Goal: Task Accomplishment & Management: Use online tool/utility

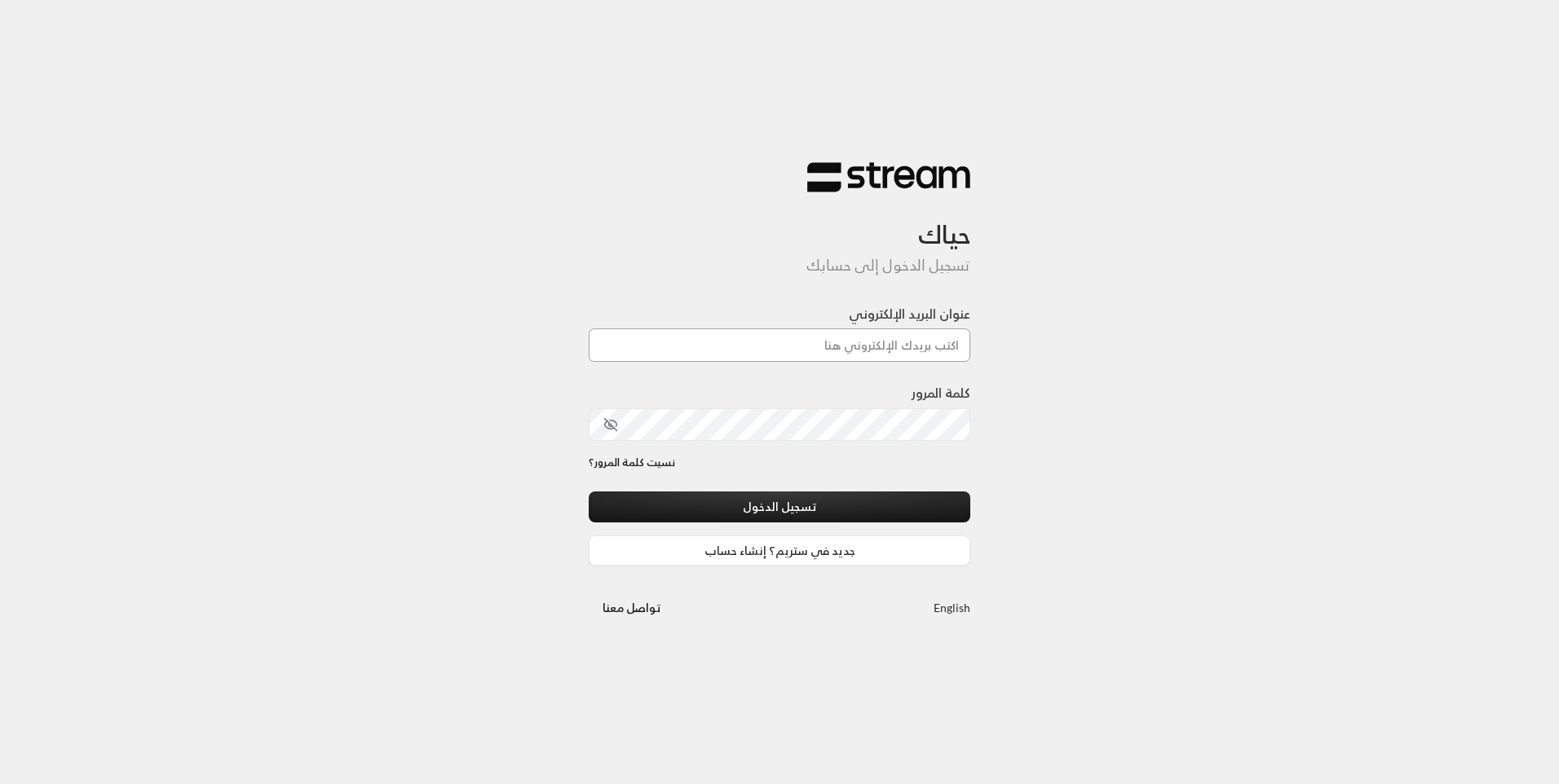
drag, startPoint x: 0, startPoint y: 0, endPoint x: 903, endPoint y: 339, distance: 964.5
click at [903, 339] on input "عنوان البريد الإلكتروني" at bounding box center [779, 344] width 382 height 33
click at [889, 340] on input "عنوان البريد الإلكتروني" at bounding box center [779, 344] width 382 height 33
type input "futuredream701@gmail.com"
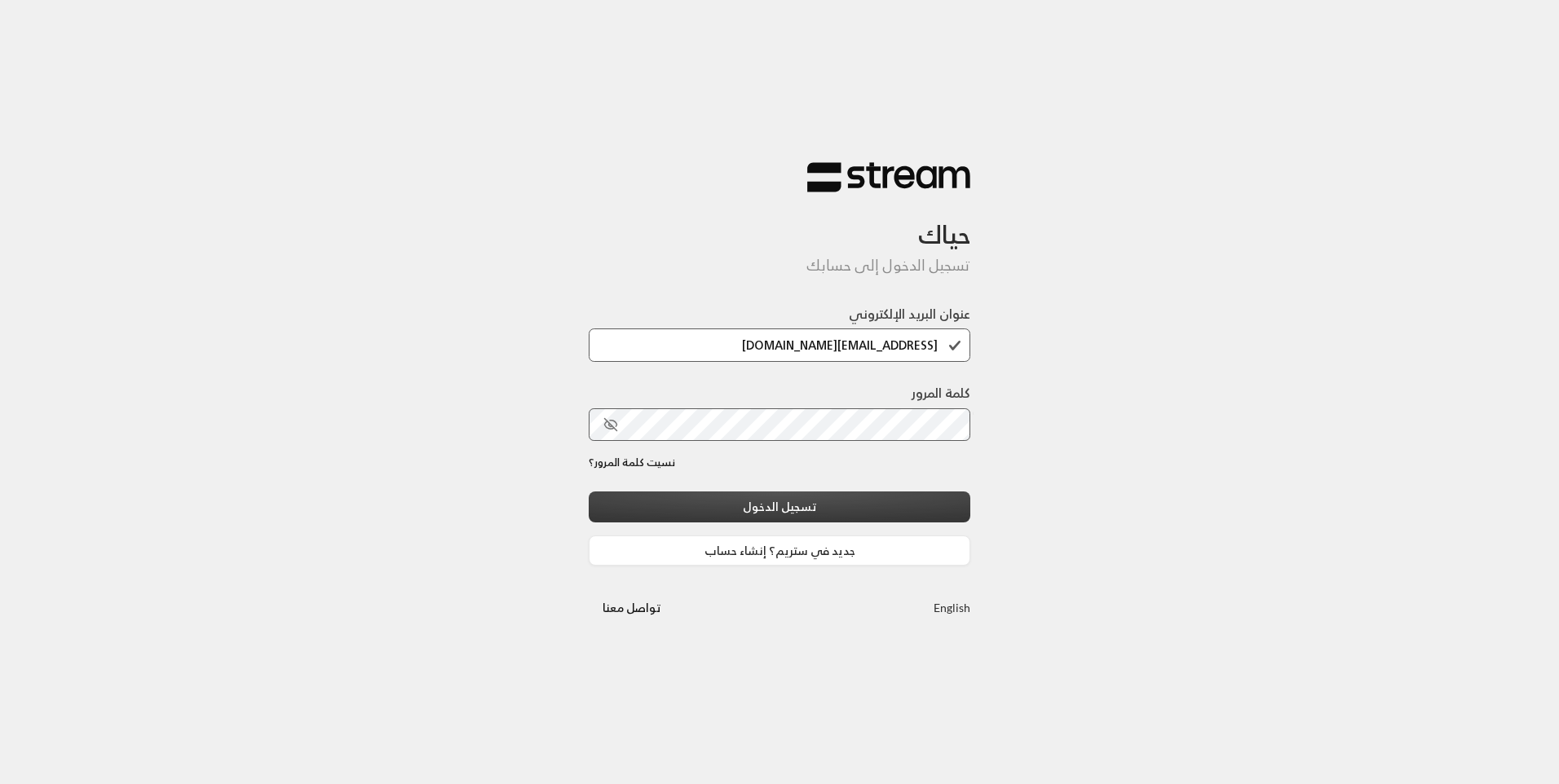
click at [875, 502] on button "تسجيل الدخول" at bounding box center [779, 507] width 382 height 30
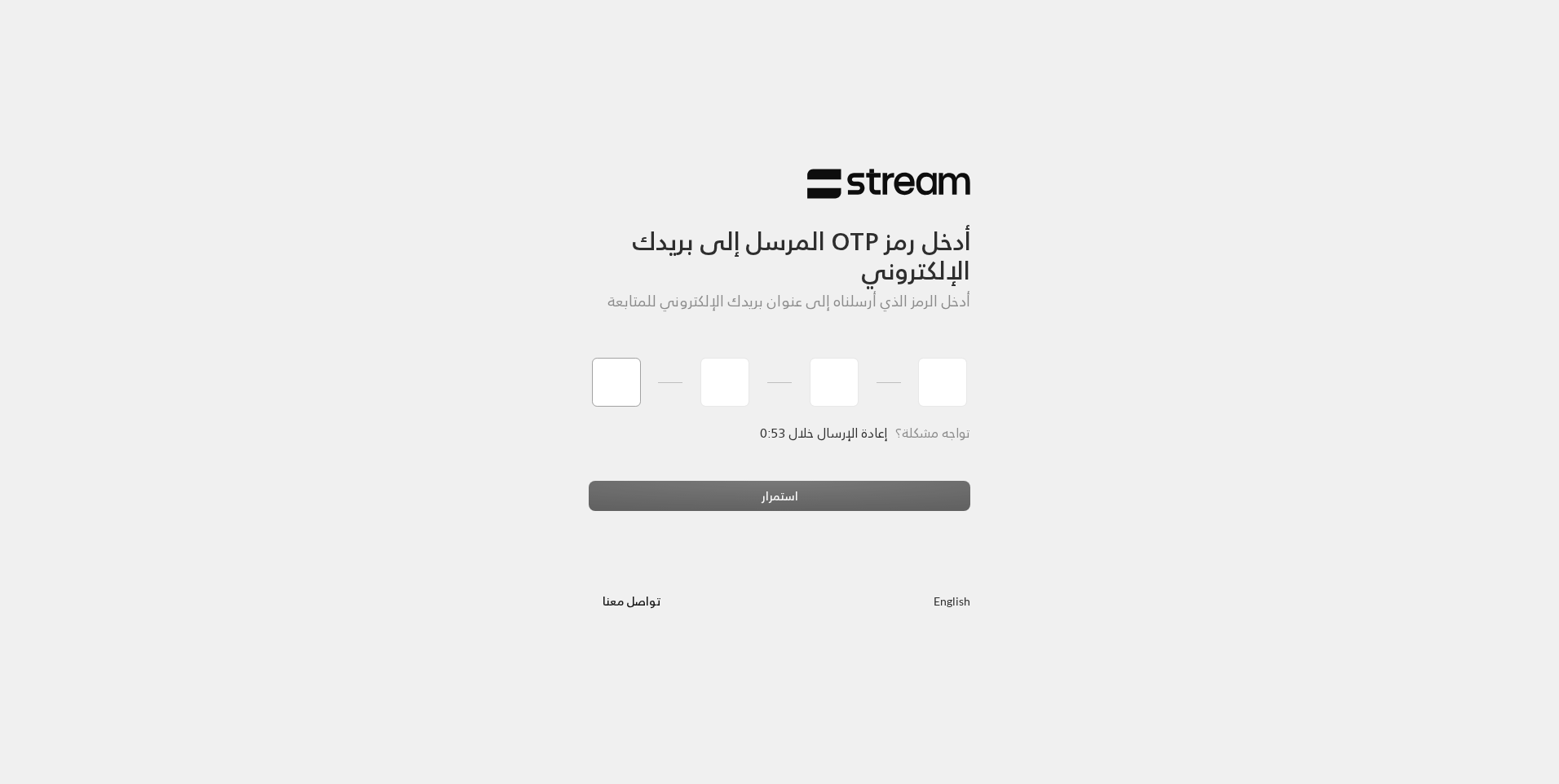
type input "5"
type input "8"
type input "9"
type input "0"
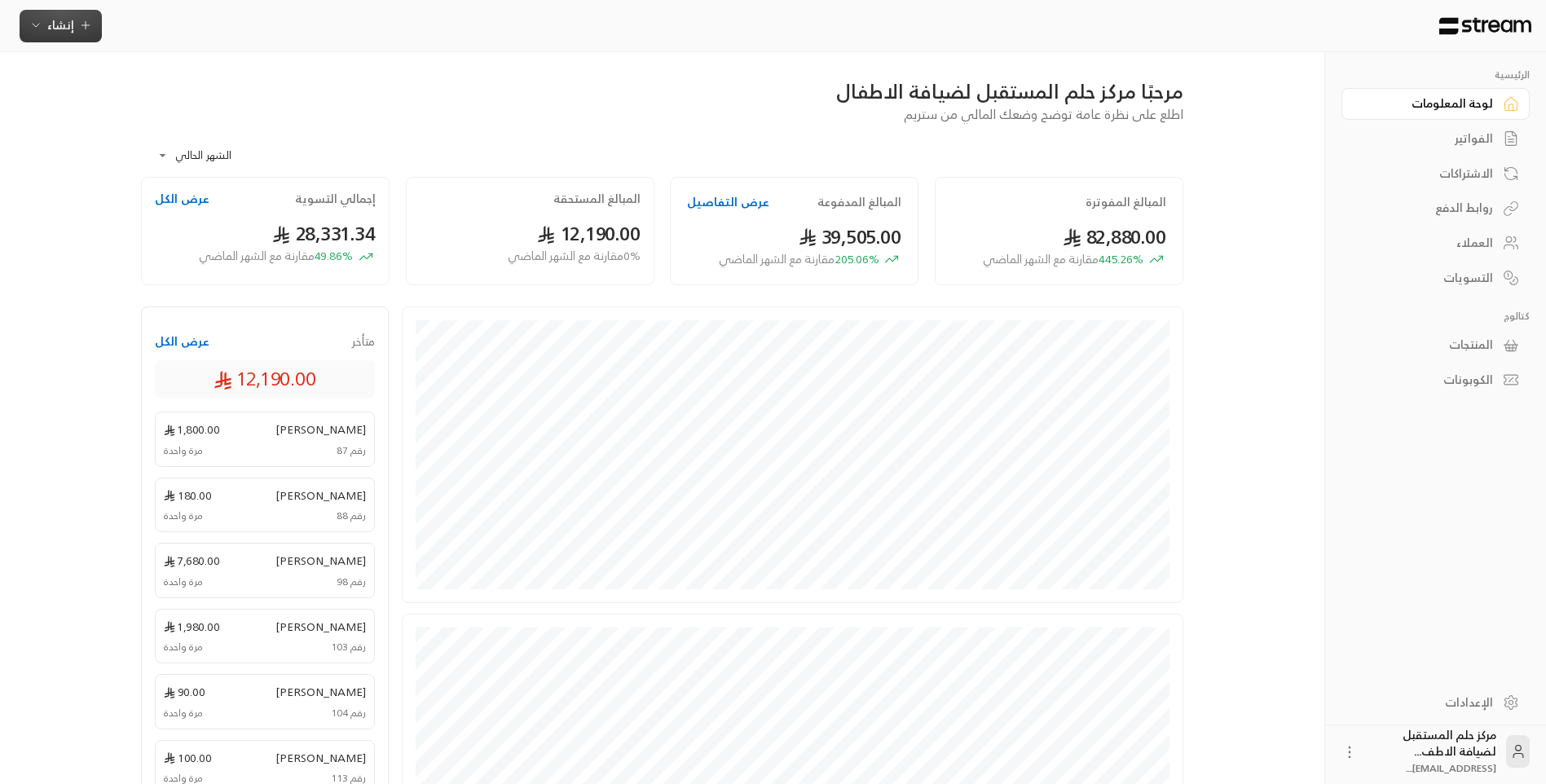
click at [53, 30] on span "إنشاء" at bounding box center [61, 24] width 27 height 21
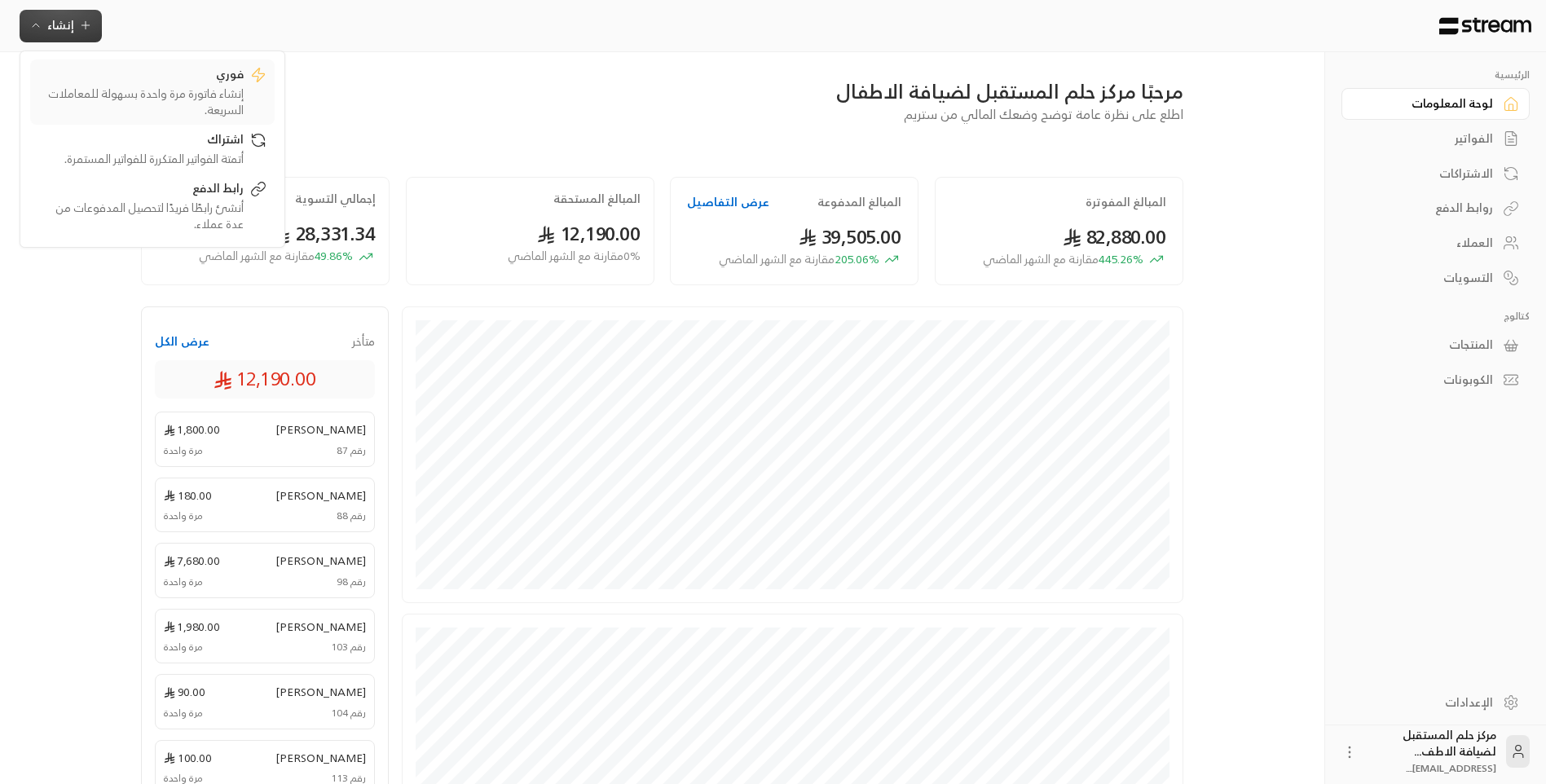
click at [69, 62] on link "فوري إنشاء فاتورة مرة واحدة بسهولة للمعاملات السريعة." at bounding box center [152, 92] width 244 height 65
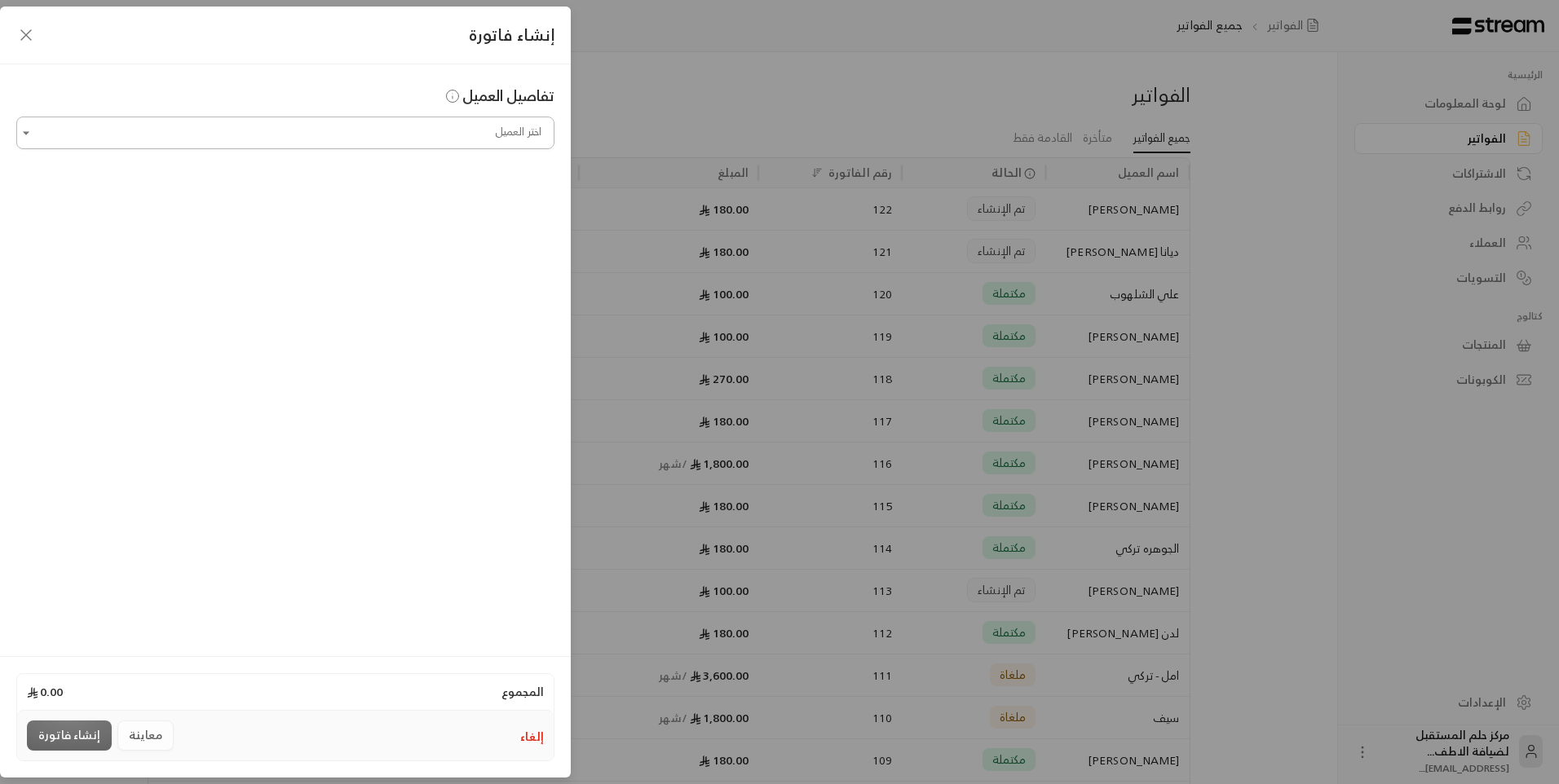
click at [189, 143] on input "اختر العميل" at bounding box center [285, 133] width 538 height 29
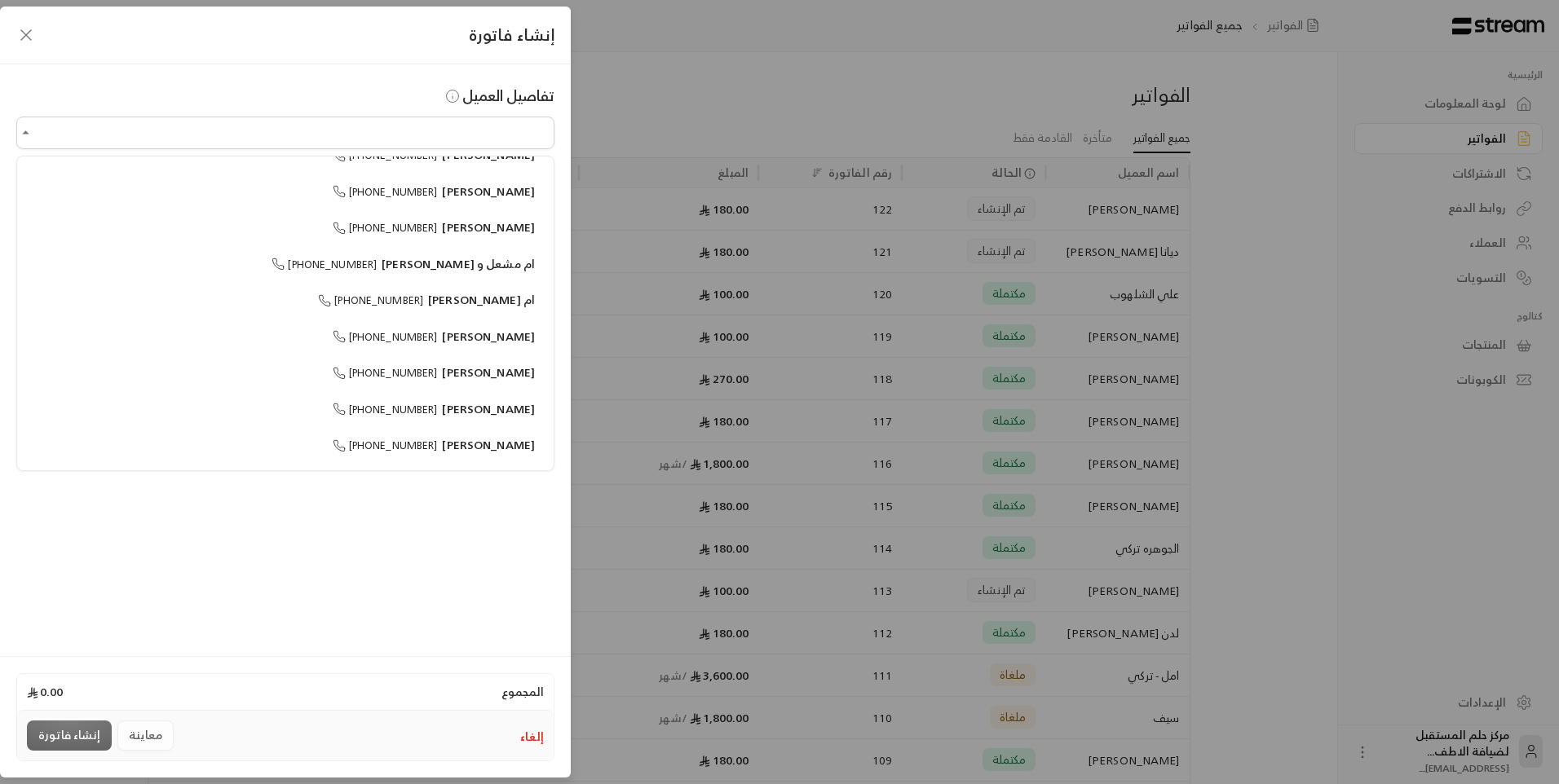
scroll to position [244, 0]
click at [377, 244] on li "ام مشعل و جوانا +966501043222" at bounding box center [285, 230] width 517 height 32
type input "**********"
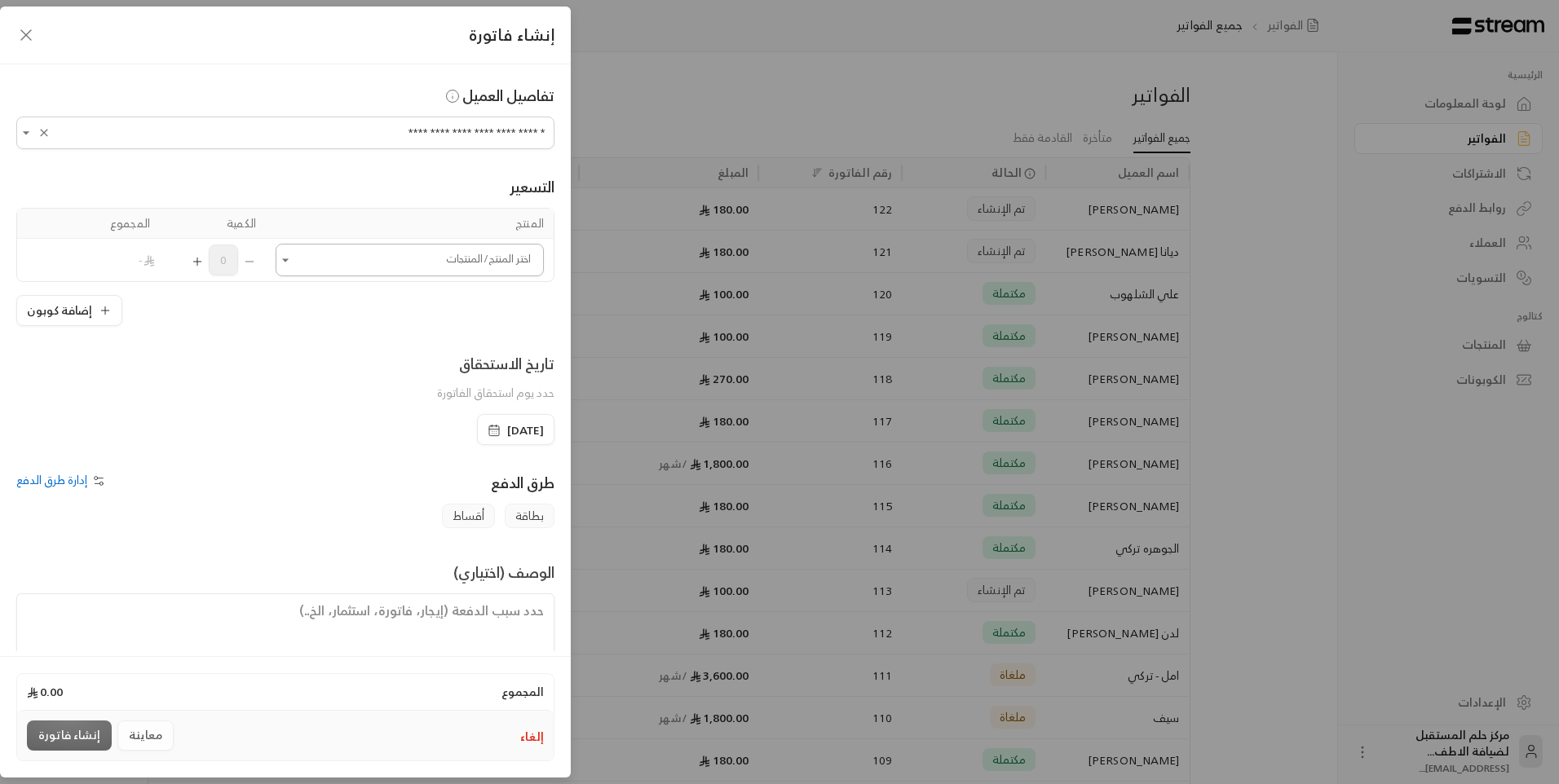
click at [395, 246] on input "اختر العميل" at bounding box center [410, 260] width 268 height 29
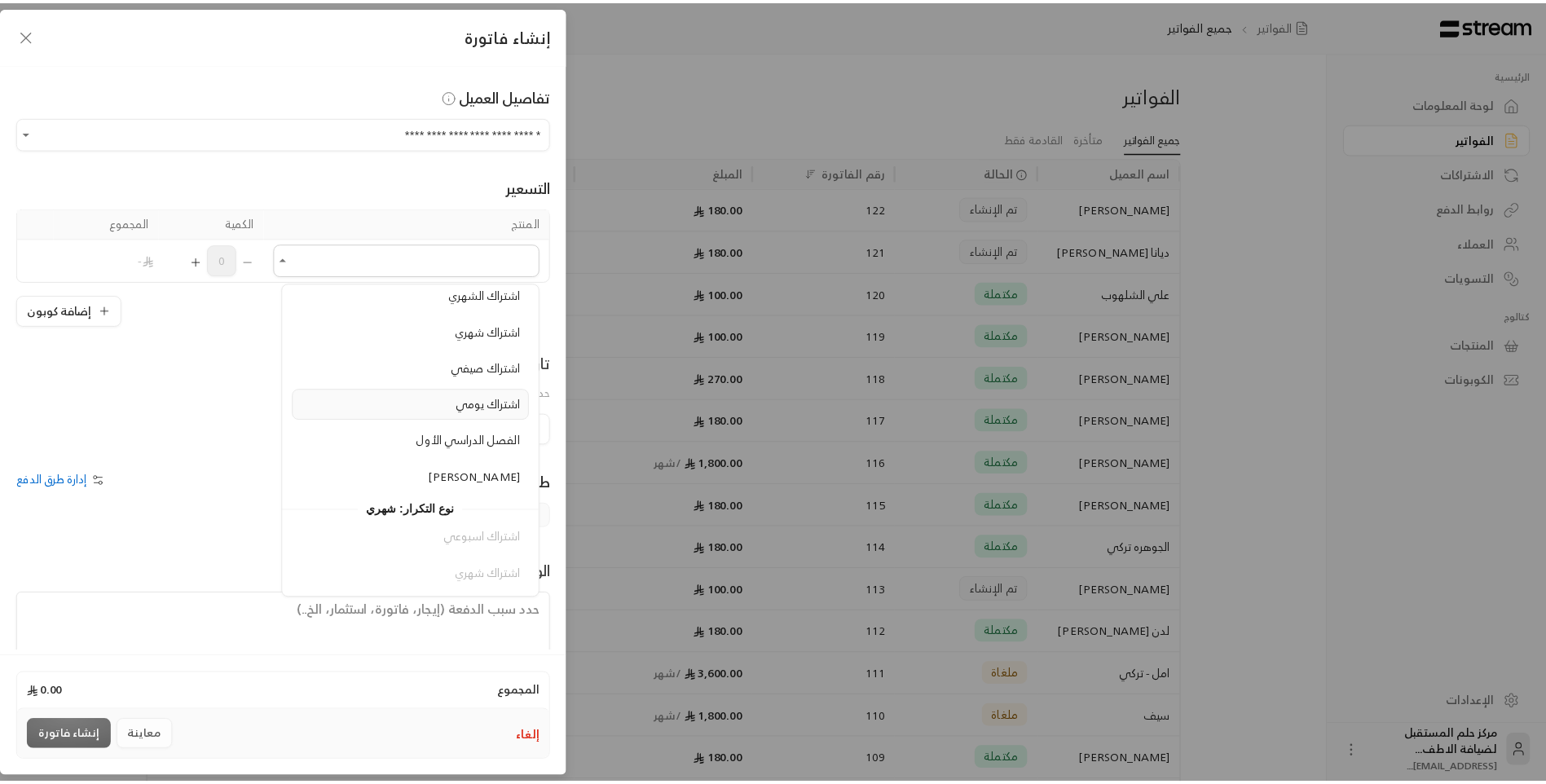
scroll to position [163, 0]
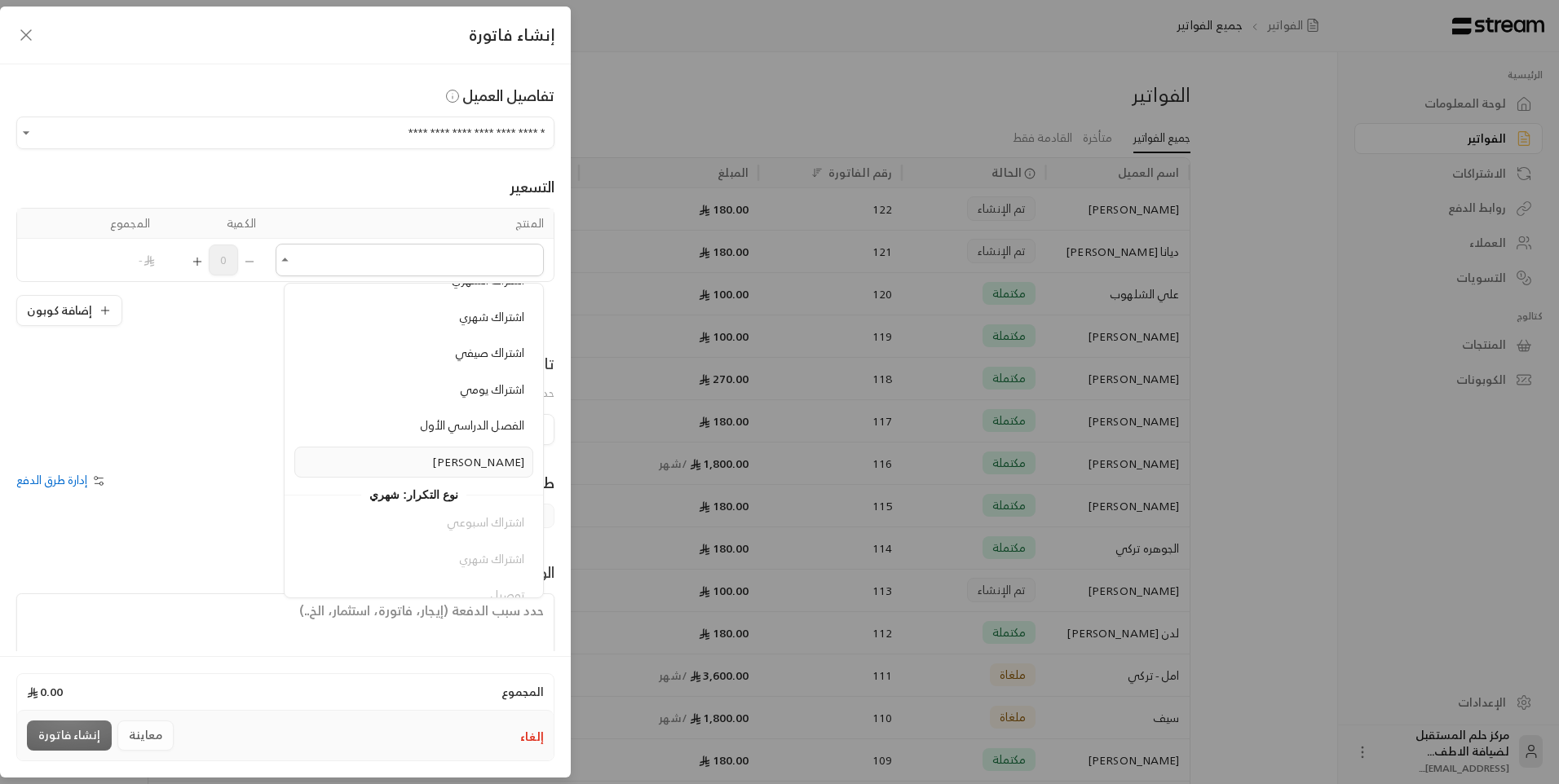
click at [476, 450] on li "زي مدرسي" at bounding box center [413, 463] width 239 height 32
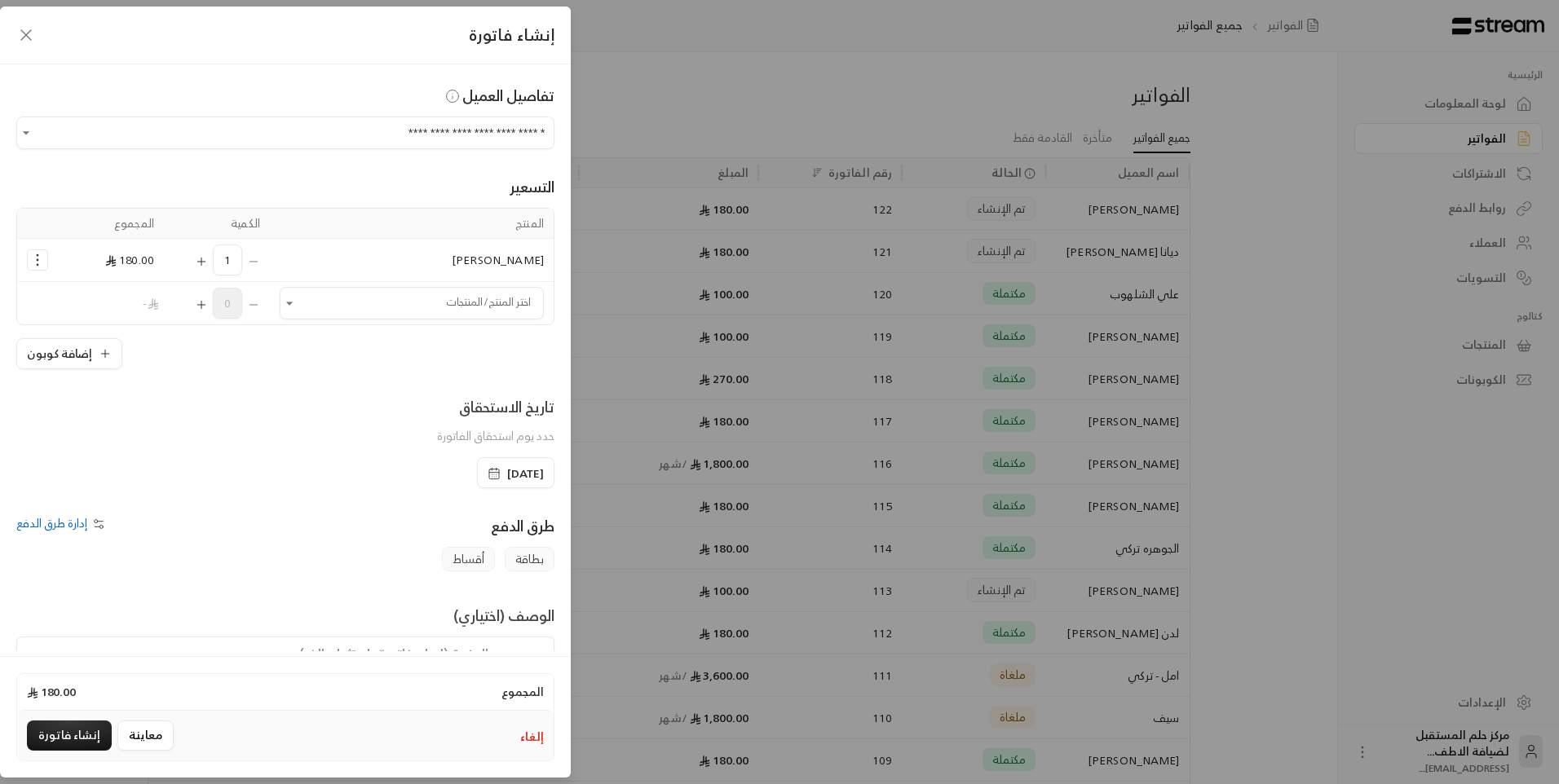
click at [208, 263] on icon "Selected Products" at bounding box center [201, 261] width 13 height 13
click at [57, 745] on button "إنشاء فاتورة" at bounding box center [69, 736] width 85 height 30
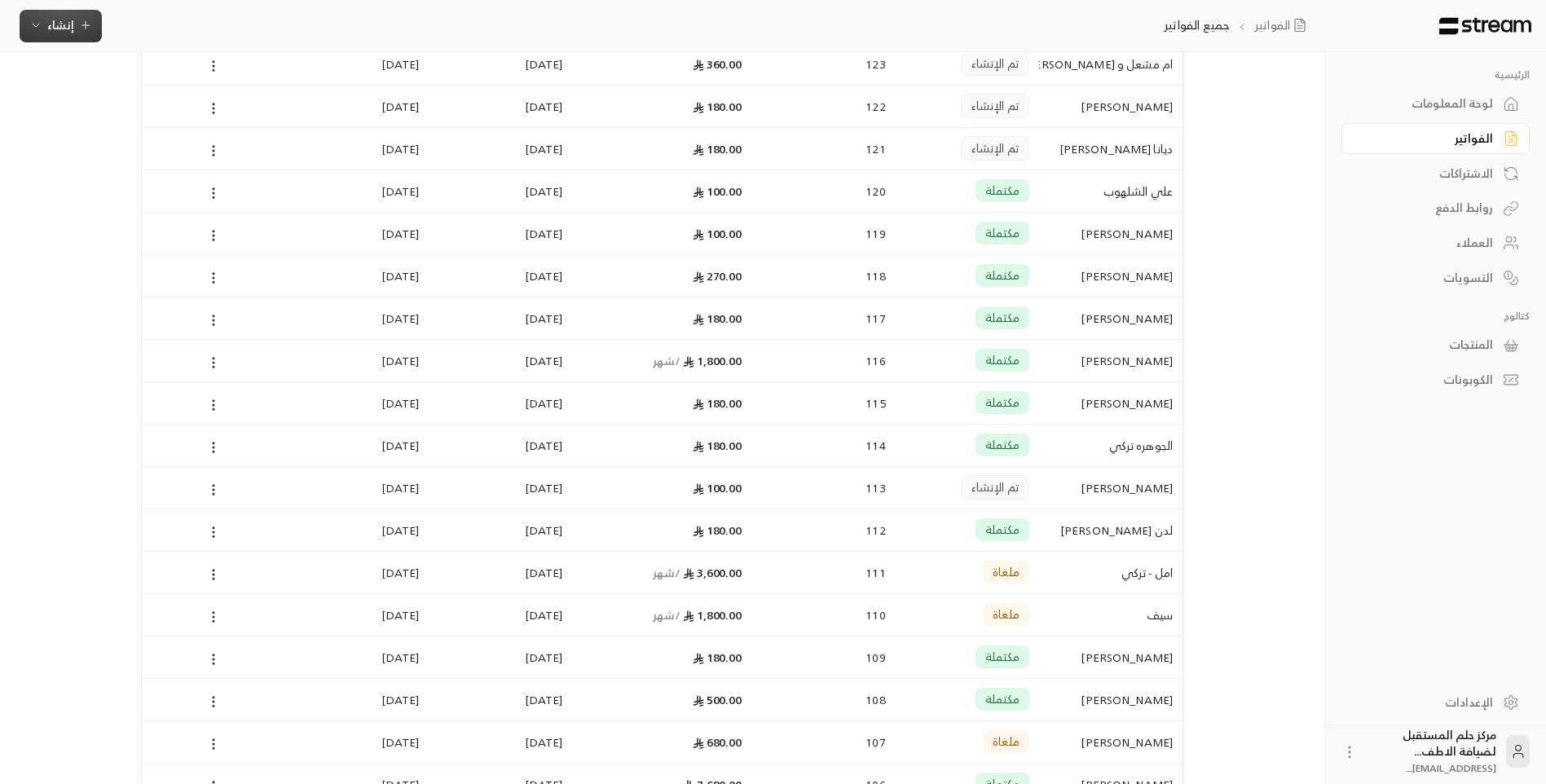
scroll to position [0, 0]
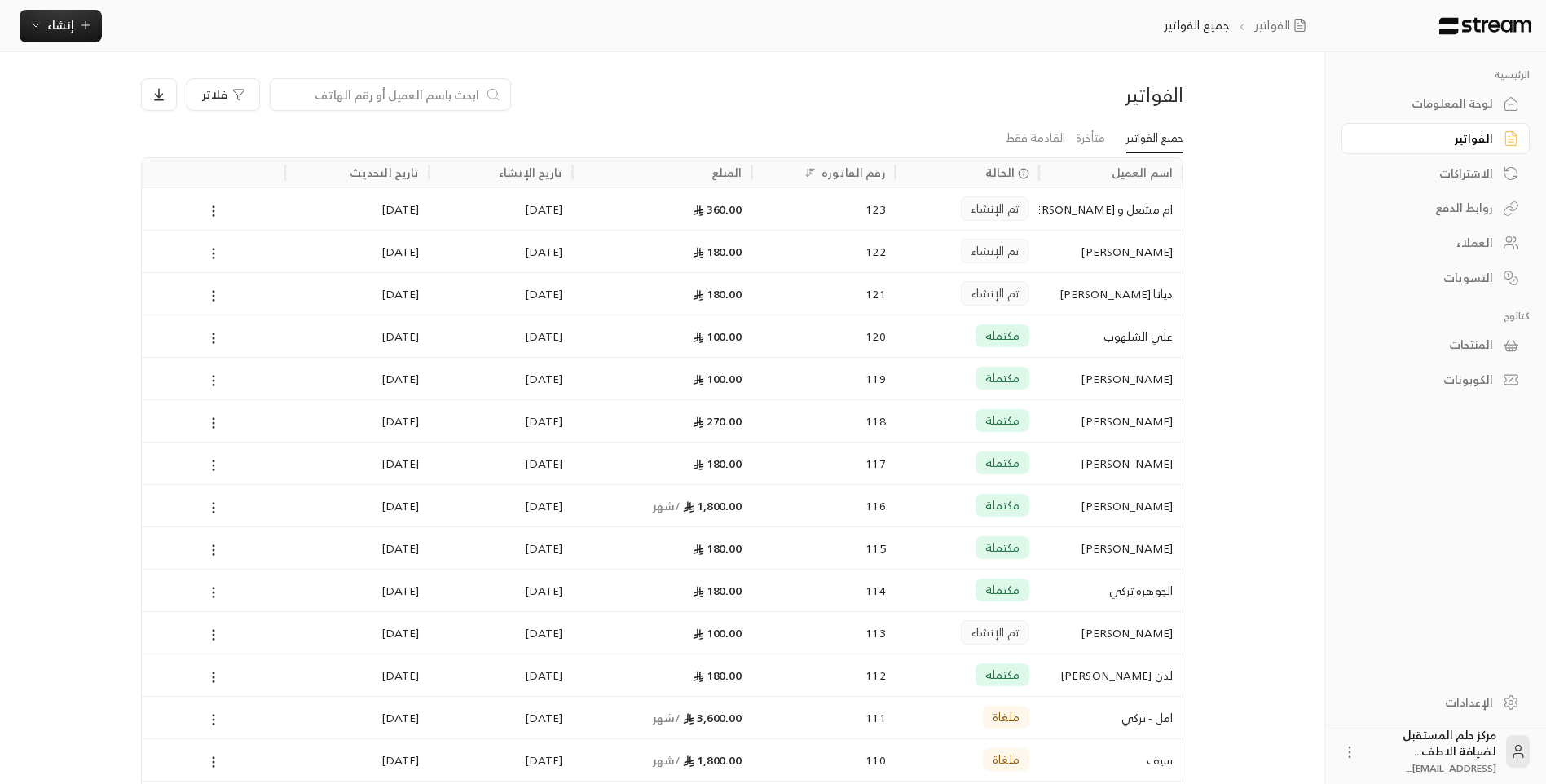
click at [1249, 190] on div "الرئيسية لوحة المعلومات الفواتير الاشتراكات روابط الدفع العملاء التسويات كتالوج…" at bounding box center [773, 685] width 1316 height 1370
